Goal: Navigation & Orientation: Find specific page/section

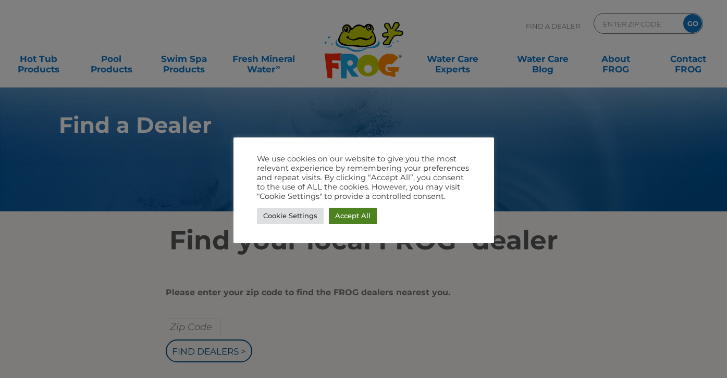
click at [349, 214] on link "Accept All" at bounding box center [353, 216] width 48 height 16
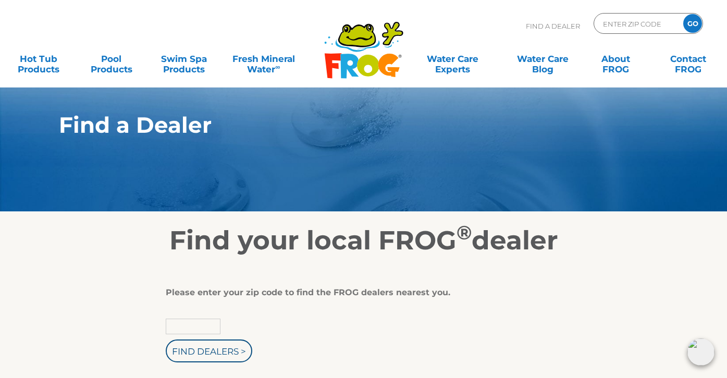
click at [192, 322] on input "text" at bounding box center [193, 327] width 55 height 16
type input "83422"
click at [195, 355] on input "Find Dealers >" at bounding box center [209, 351] width 87 height 23
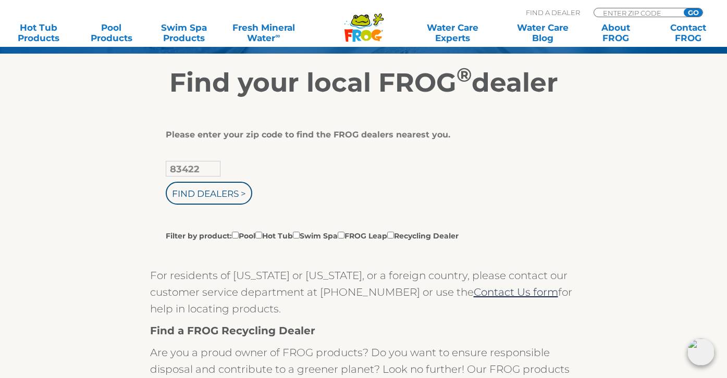
scroll to position [163, 0]
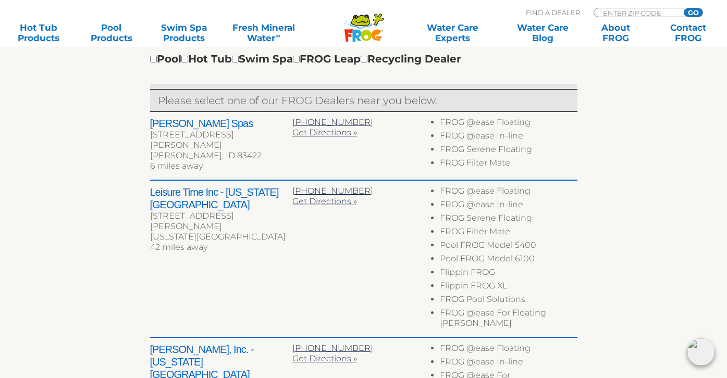
scroll to position [388, 0]
